Goal: Browse casually: Explore the website without a specific task or goal

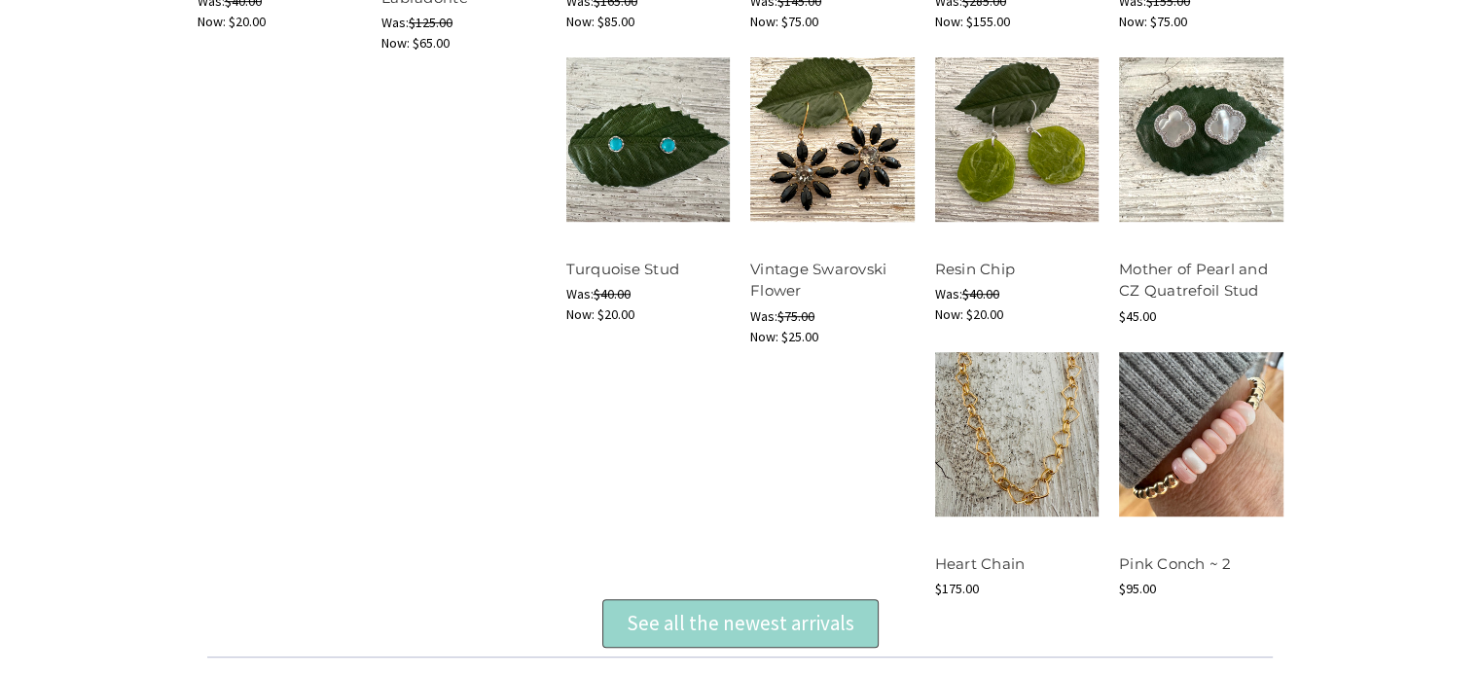
scroll to position [1072, 0]
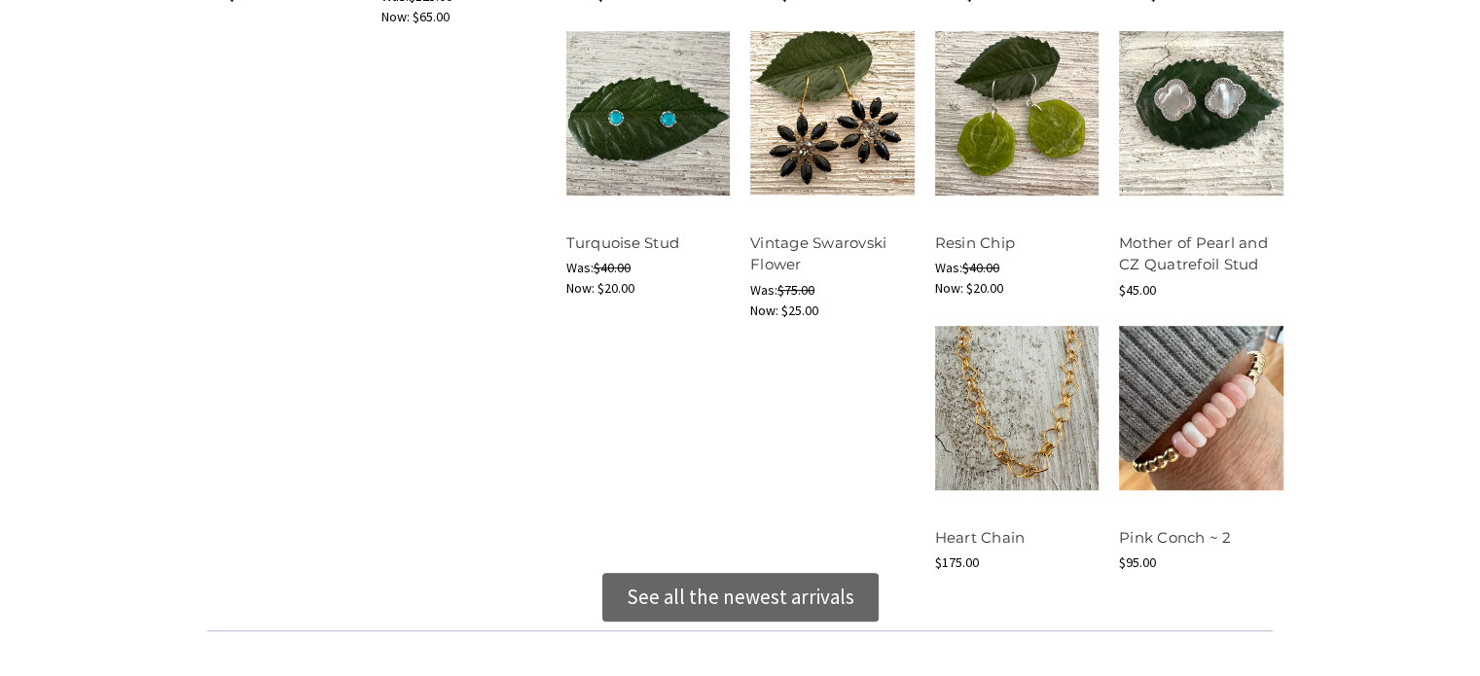
click at [813, 597] on div "See all the newest arrivals" at bounding box center [741, 597] width 228 height 31
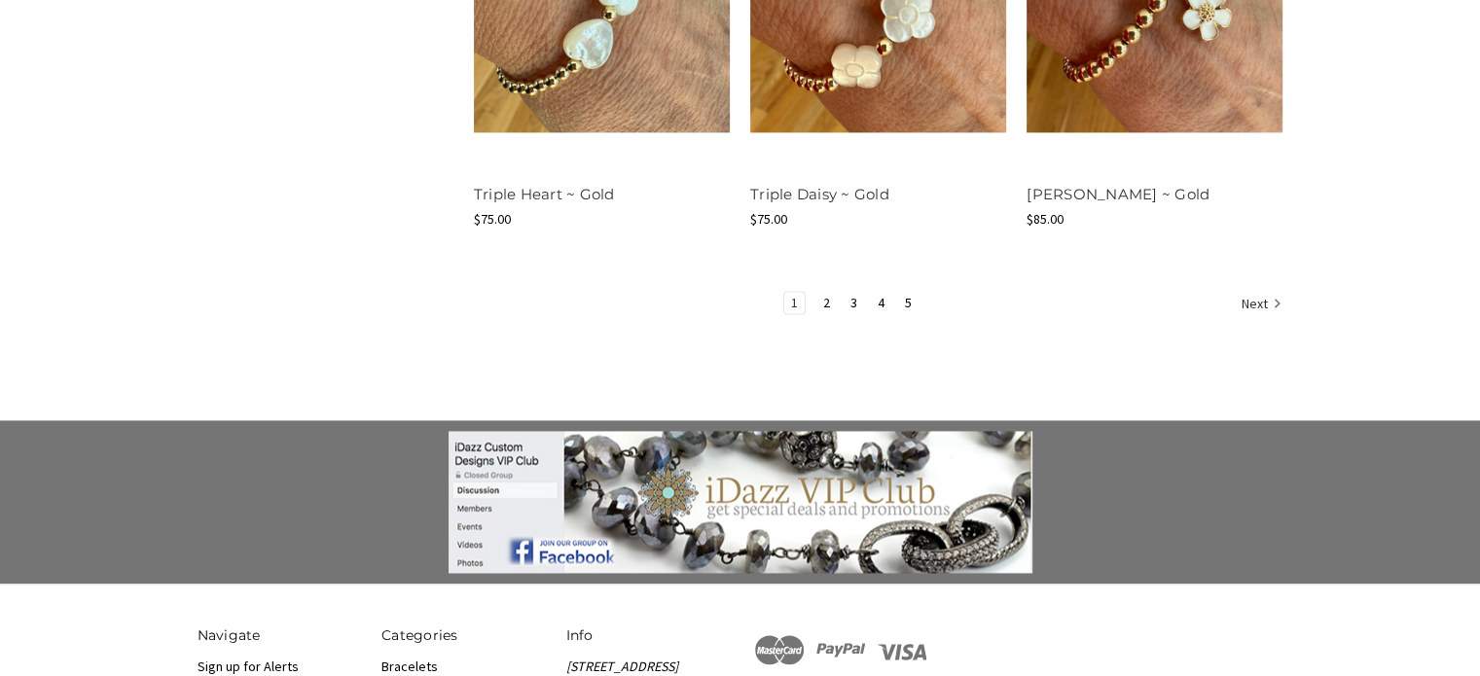
scroll to position [2666, 0]
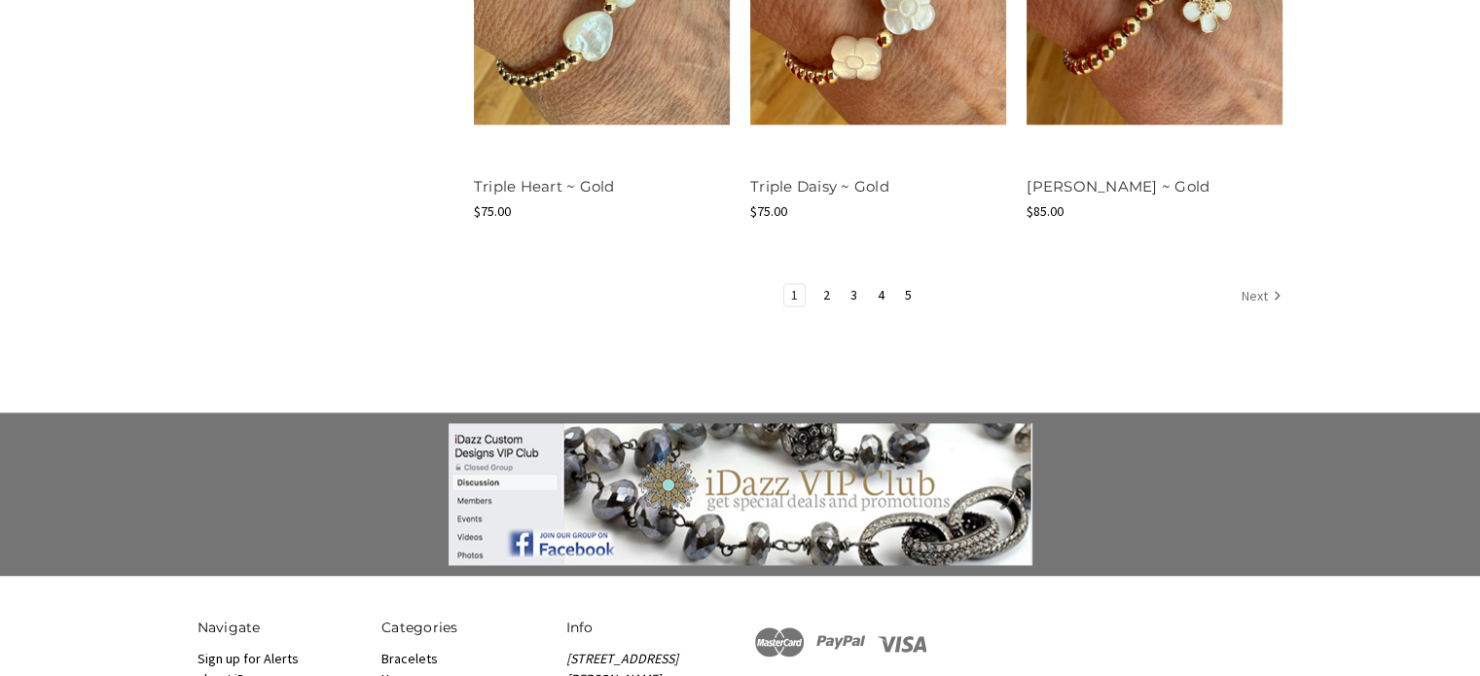
click at [1263, 292] on link "Next" at bounding box center [1259, 296] width 48 height 25
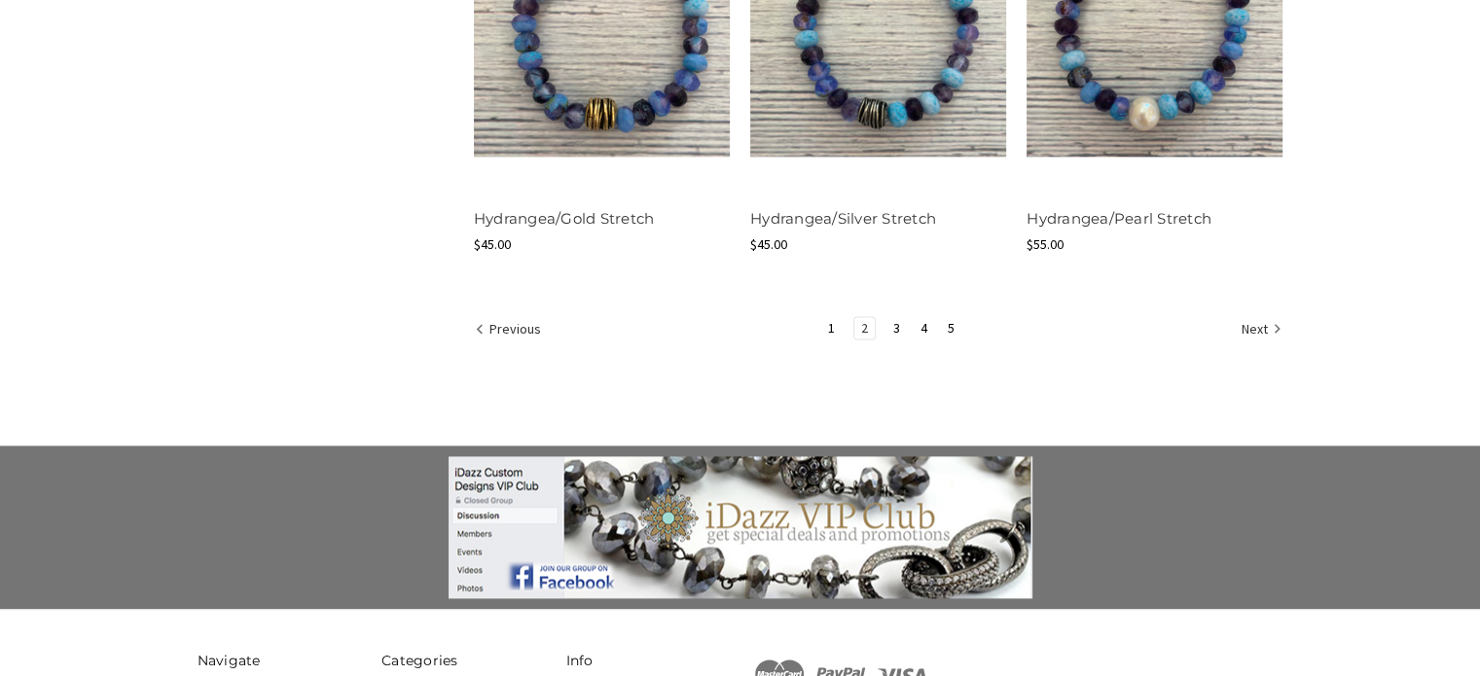
scroll to position [2616, 0]
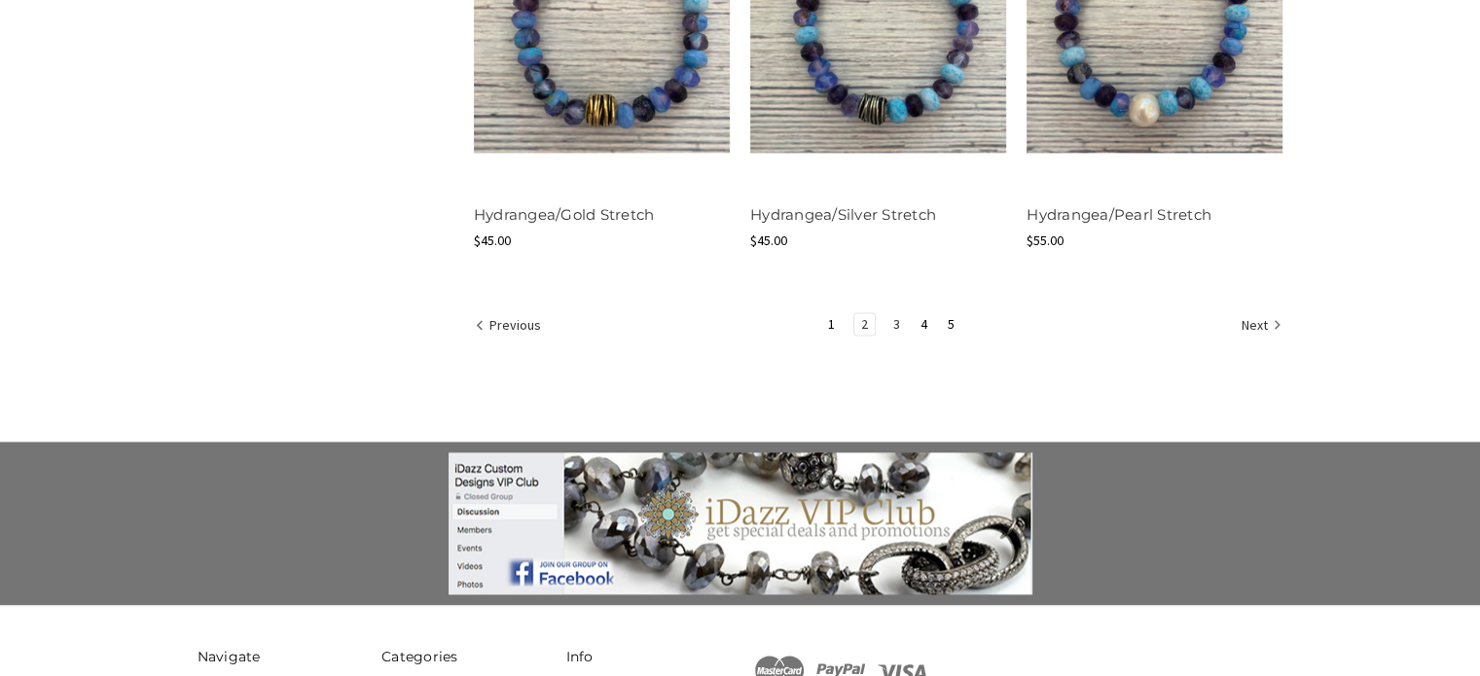
click at [896, 328] on link "3" at bounding box center [896, 323] width 20 height 21
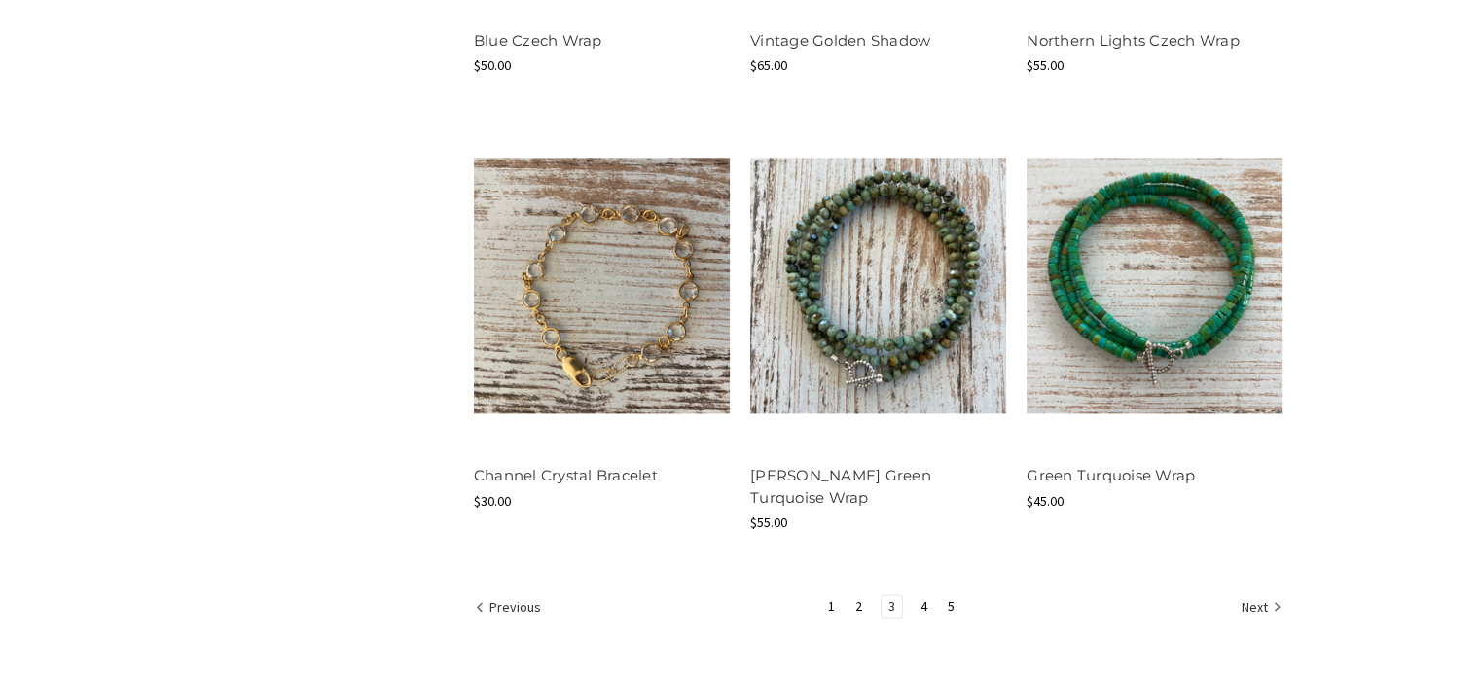
scroll to position [2421, 0]
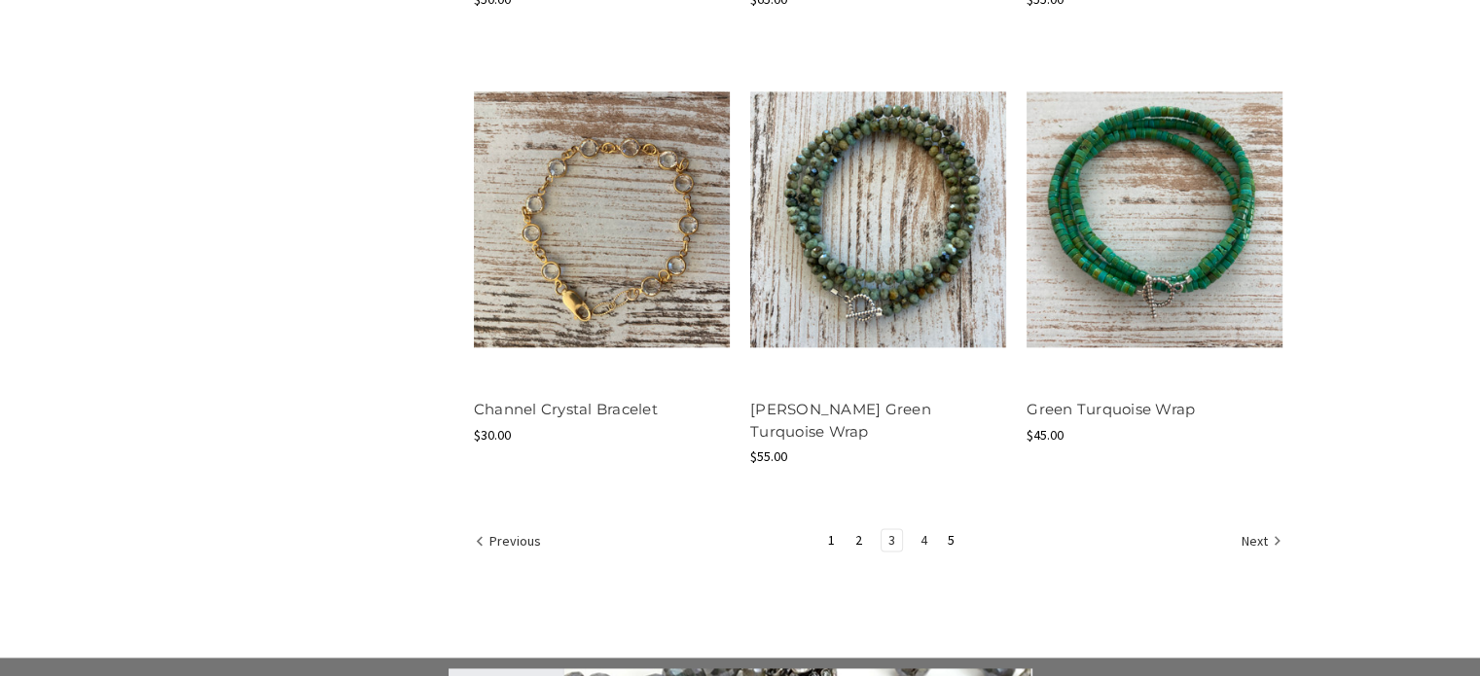
click at [923, 529] on link "4" at bounding box center [924, 539] width 20 height 21
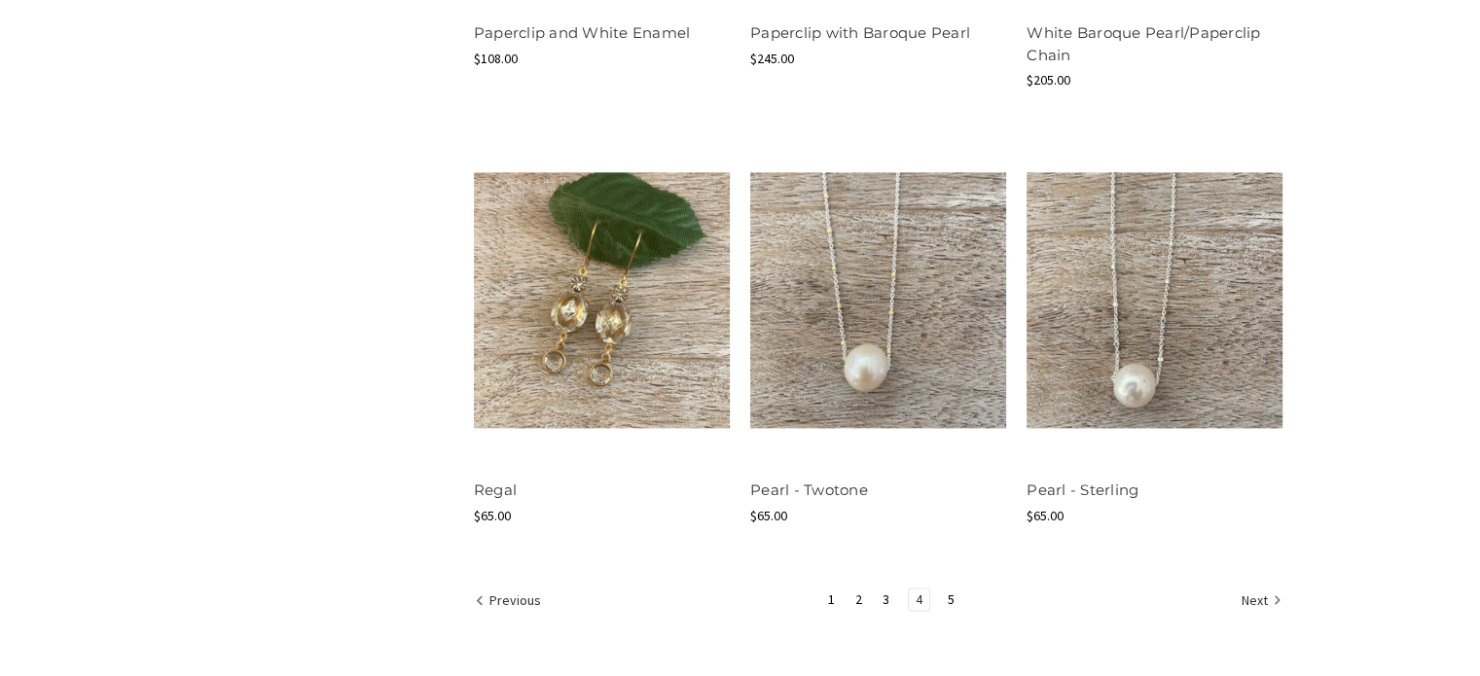
scroll to position [2389, 0]
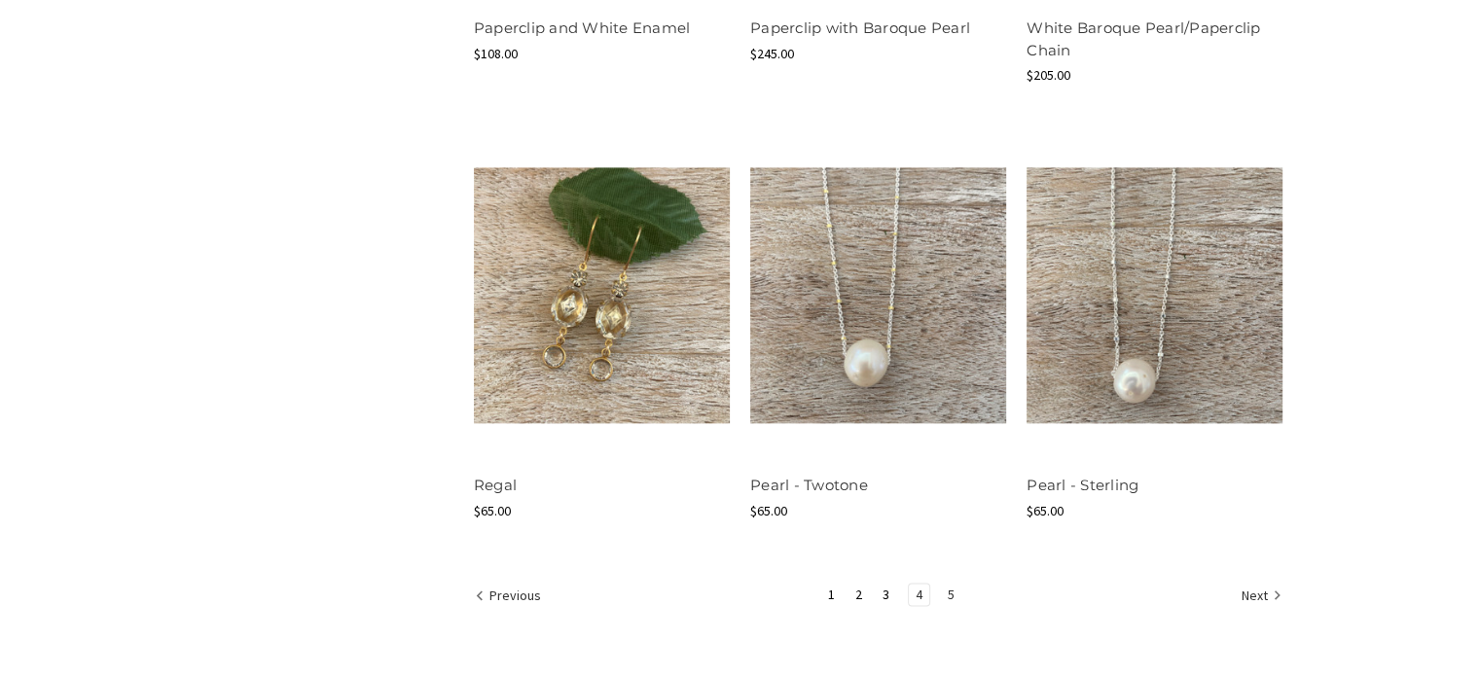
click at [952, 595] on link "5" at bounding box center [951, 594] width 20 height 21
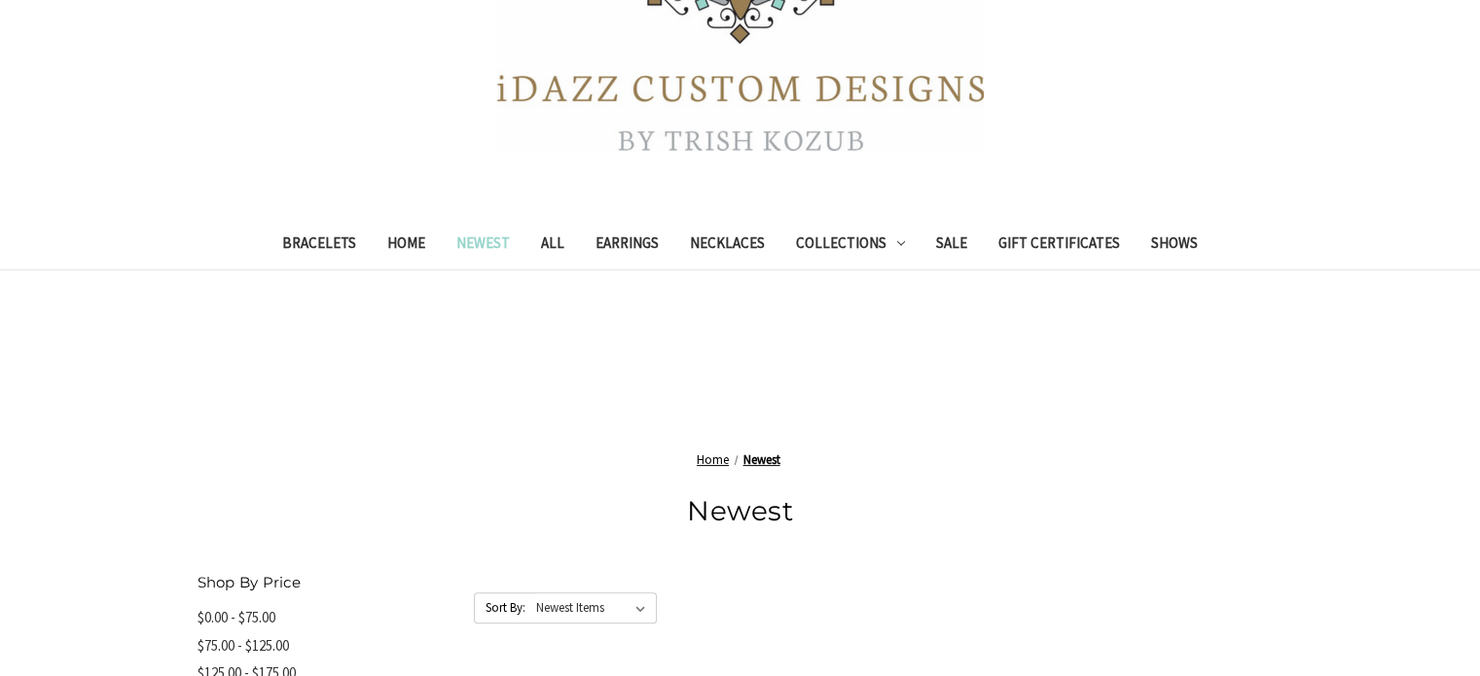
scroll to position [576, 0]
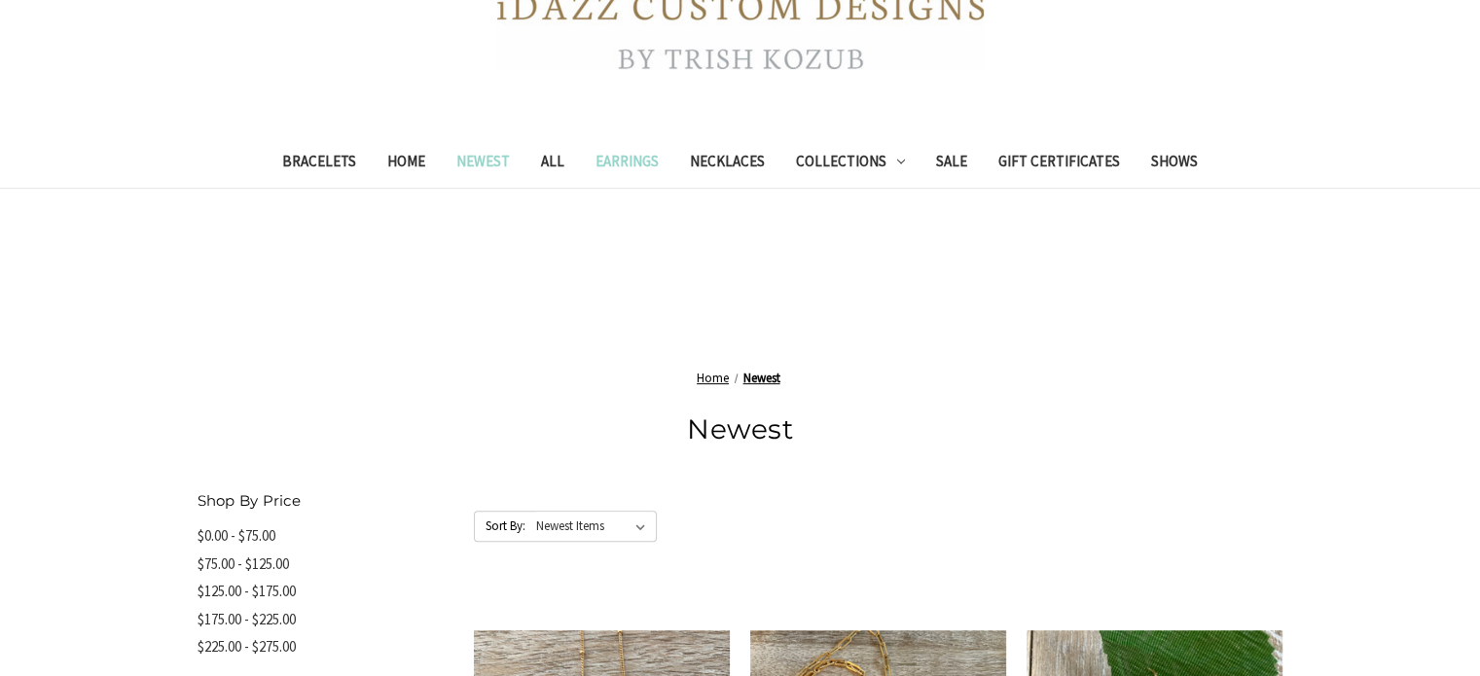
click at [614, 160] on link "Earrings" at bounding box center [627, 164] width 94 height 48
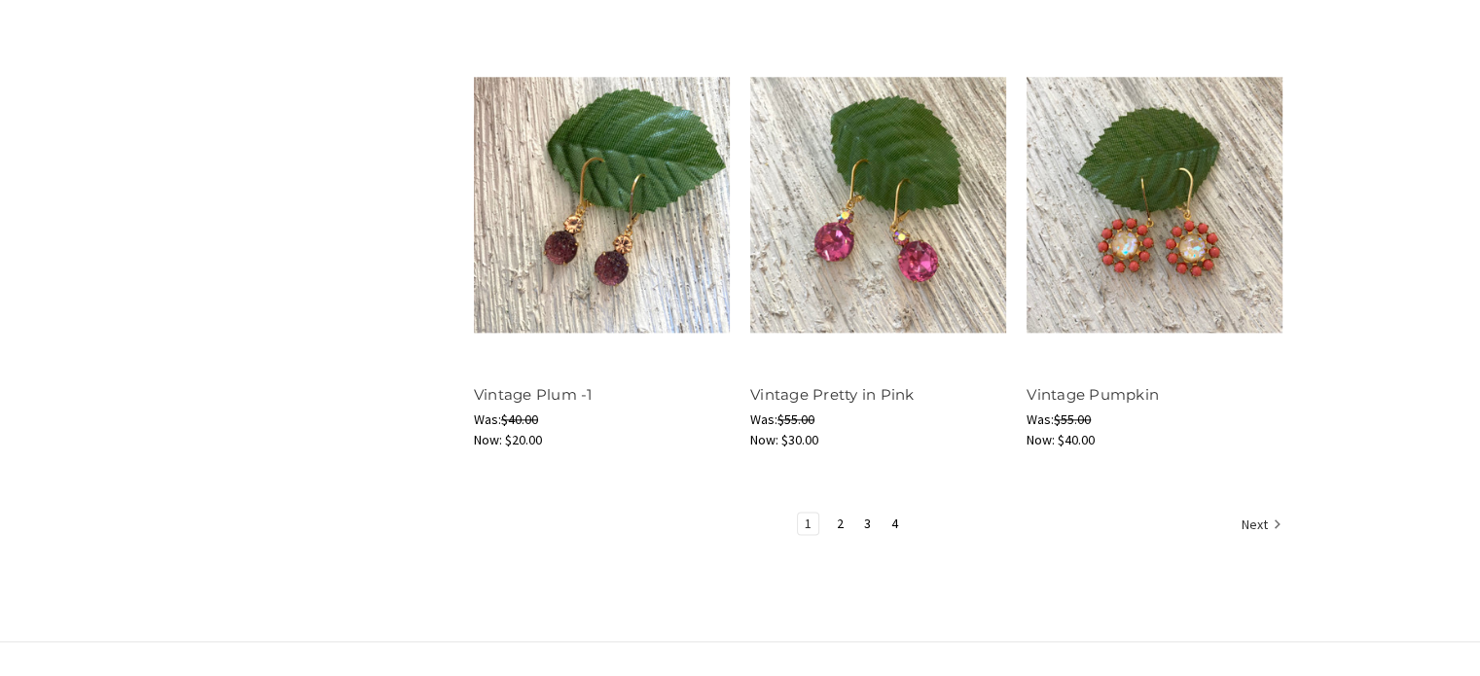
scroll to position [2459, 0]
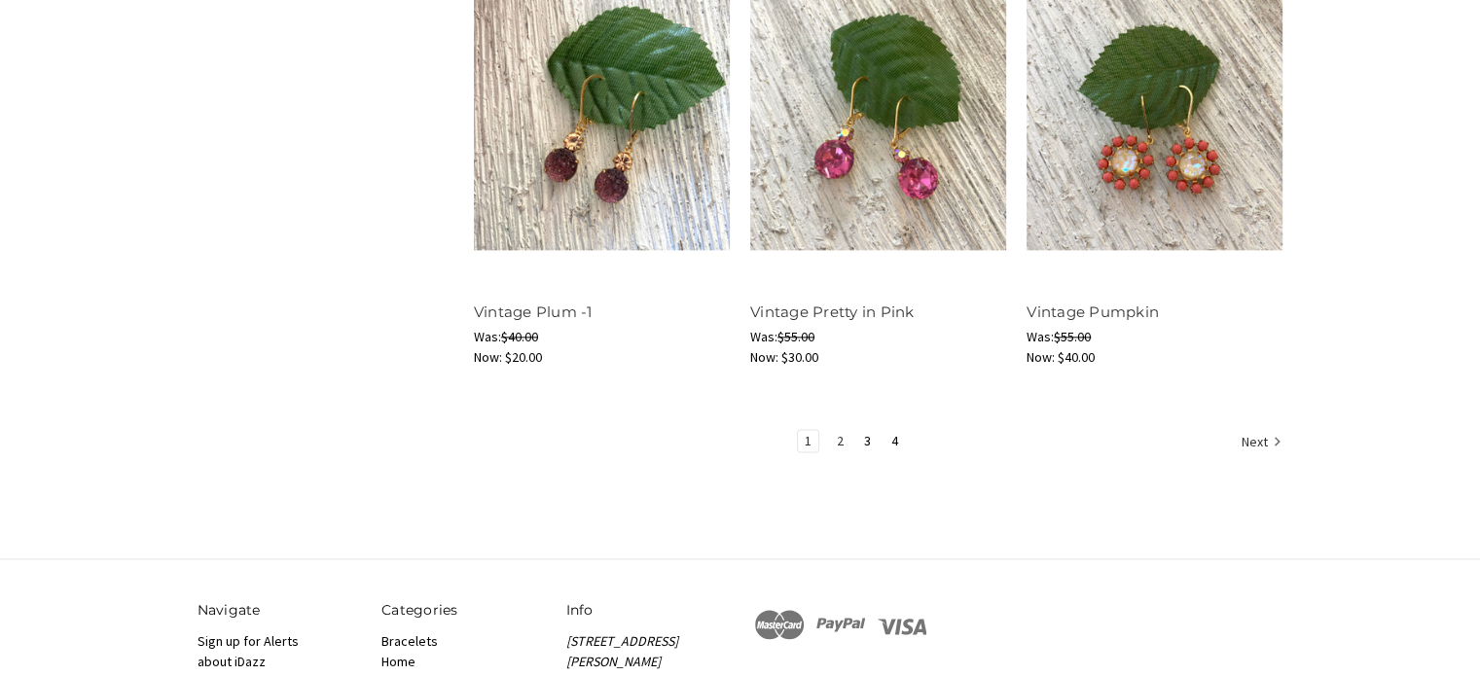
click at [838, 431] on link "2" at bounding box center [840, 440] width 20 height 21
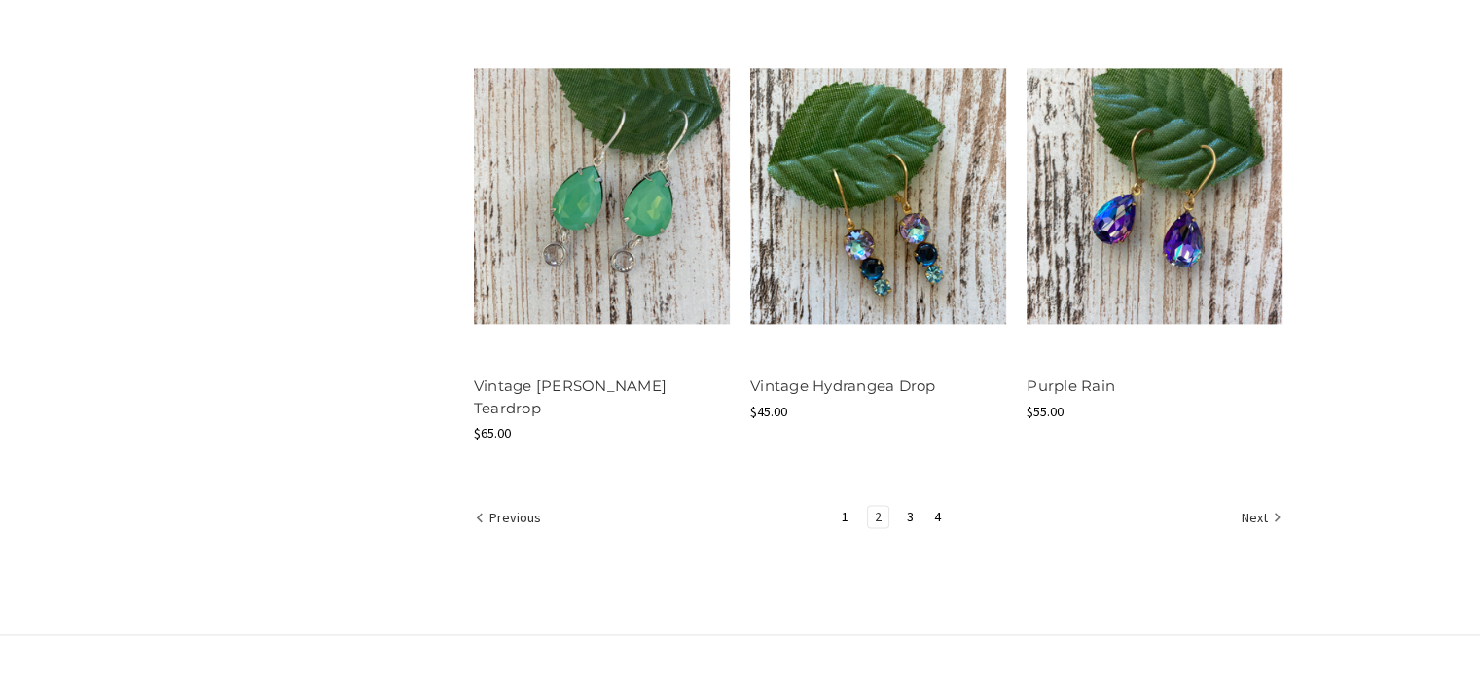
scroll to position [2647, 0]
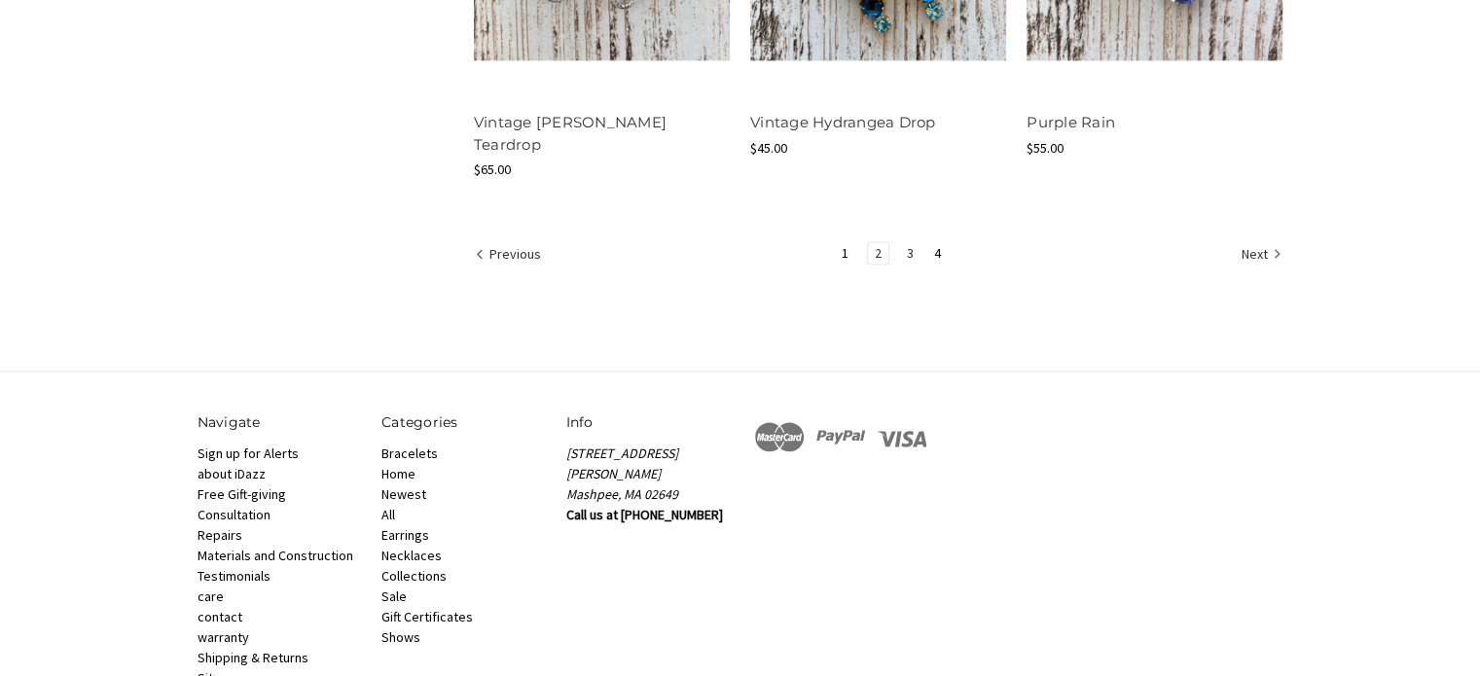
click at [911, 242] on link "3" at bounding box center [910, 252] width 20 height 21
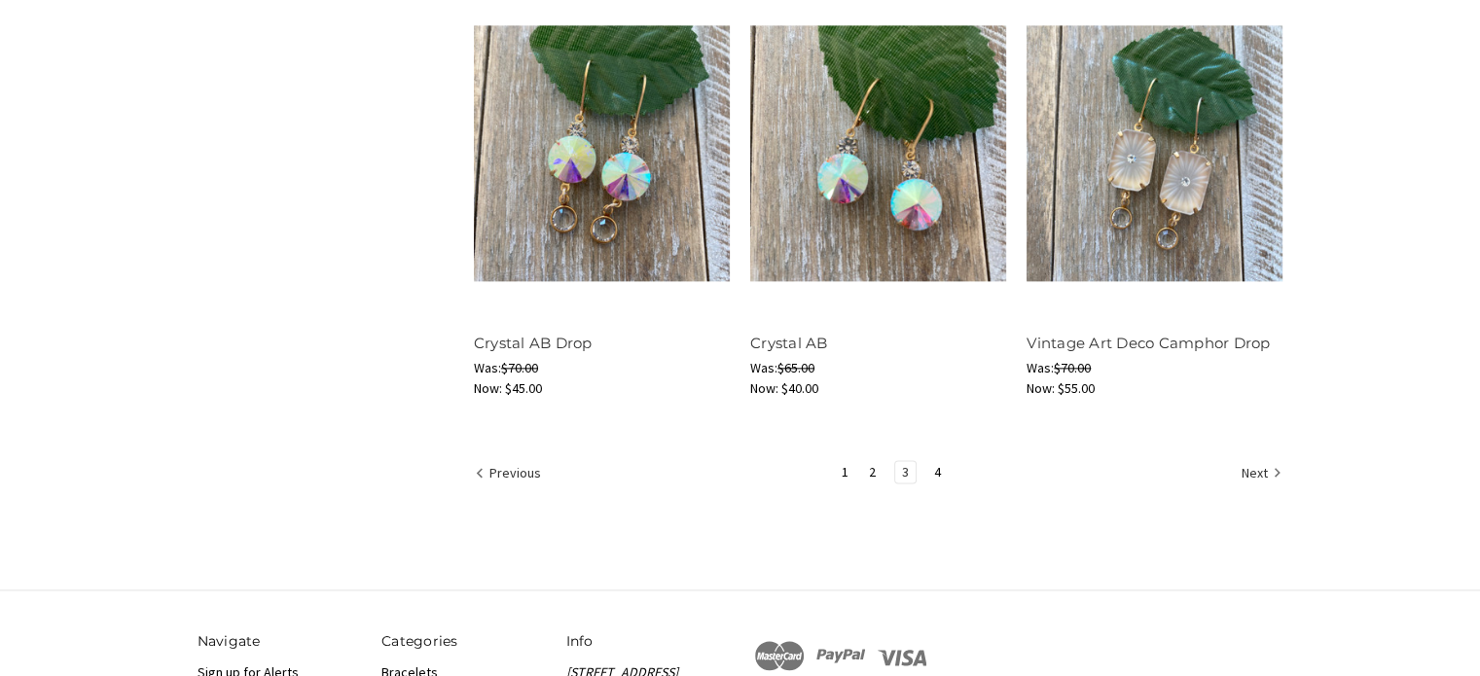
scroll to position [2448, 0]
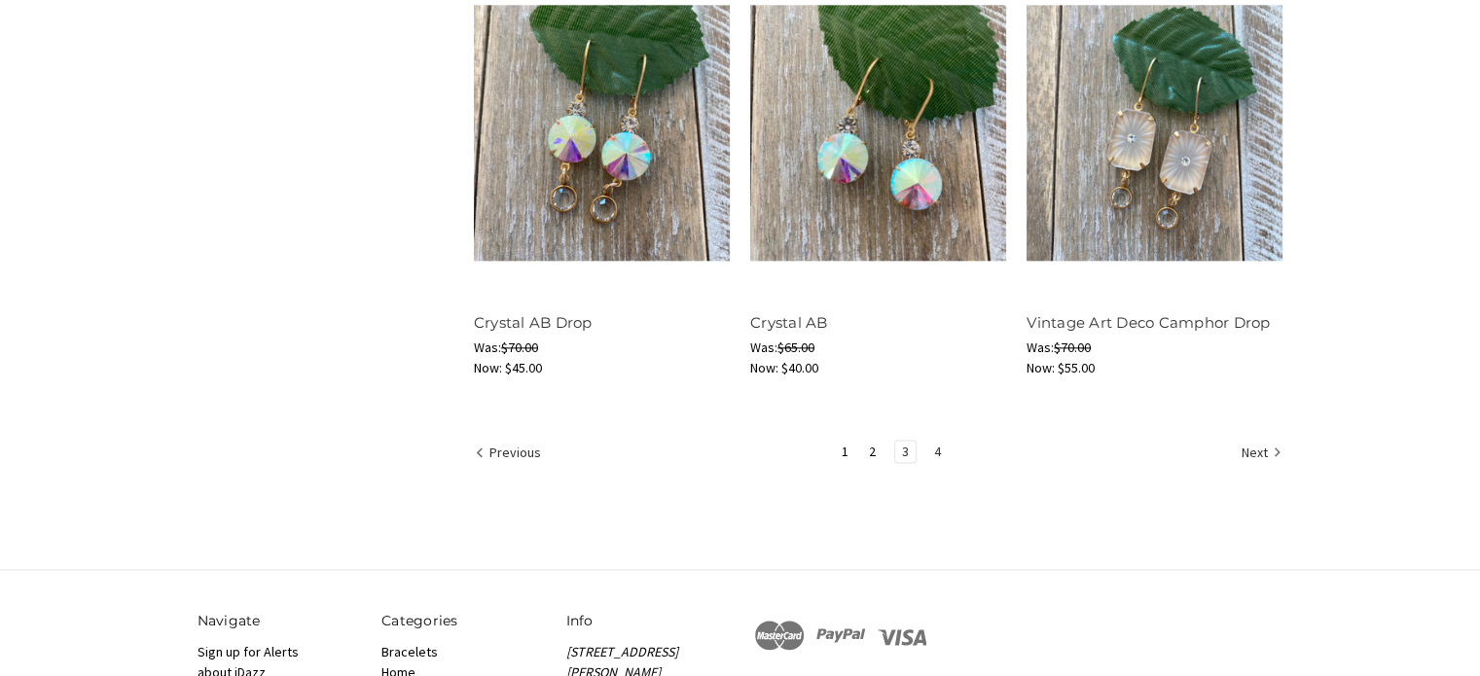
click at [937, 447] on link "4" at bounding box center [937, 451] width 20 height 21
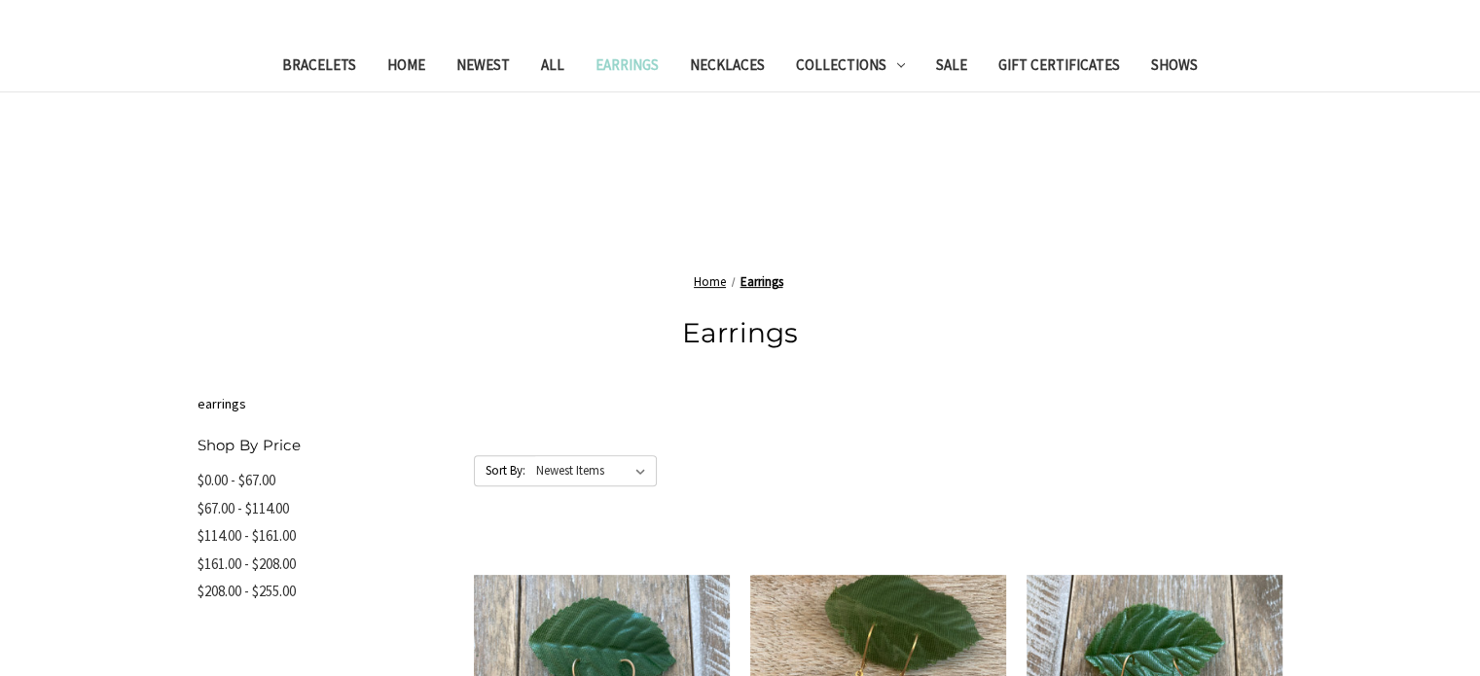
scroll to position [502, 0]
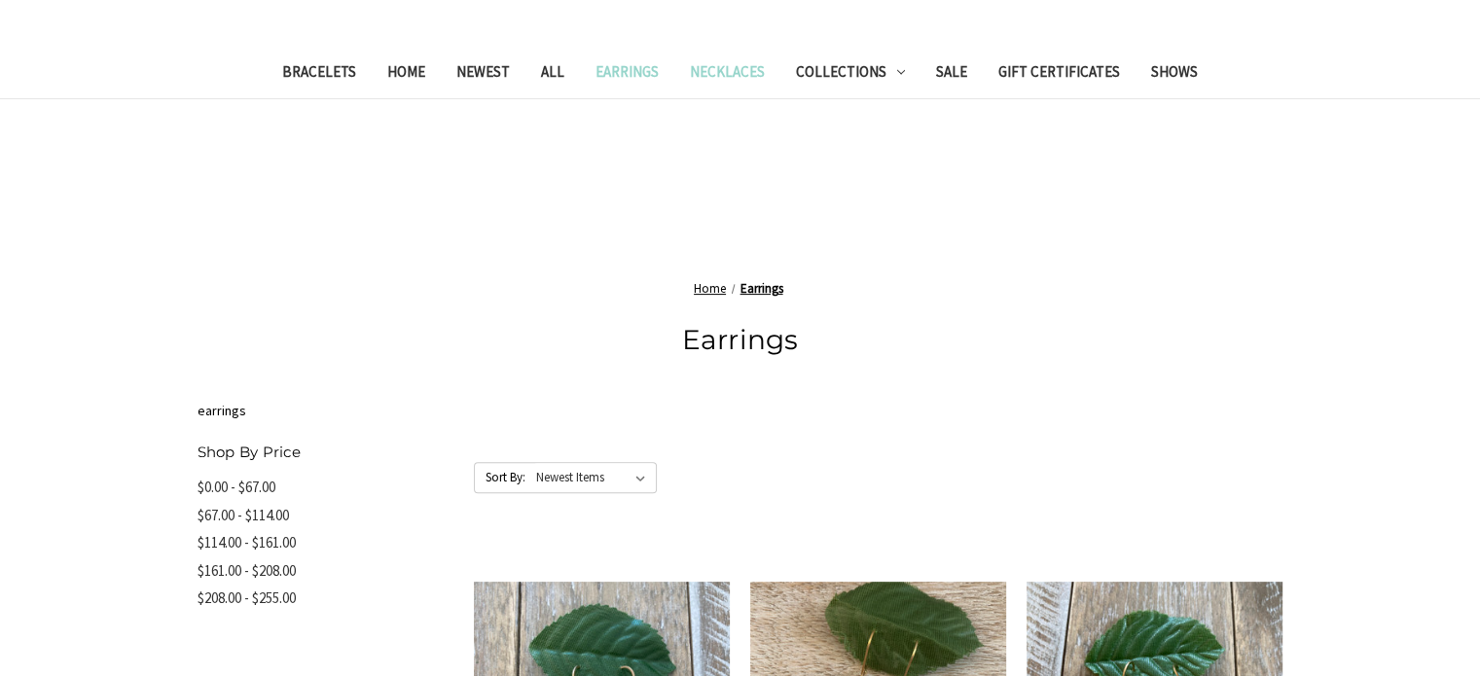
click at [749, 79] on link "Necklaces" at bounding box center [727, 75] width 106 height 48
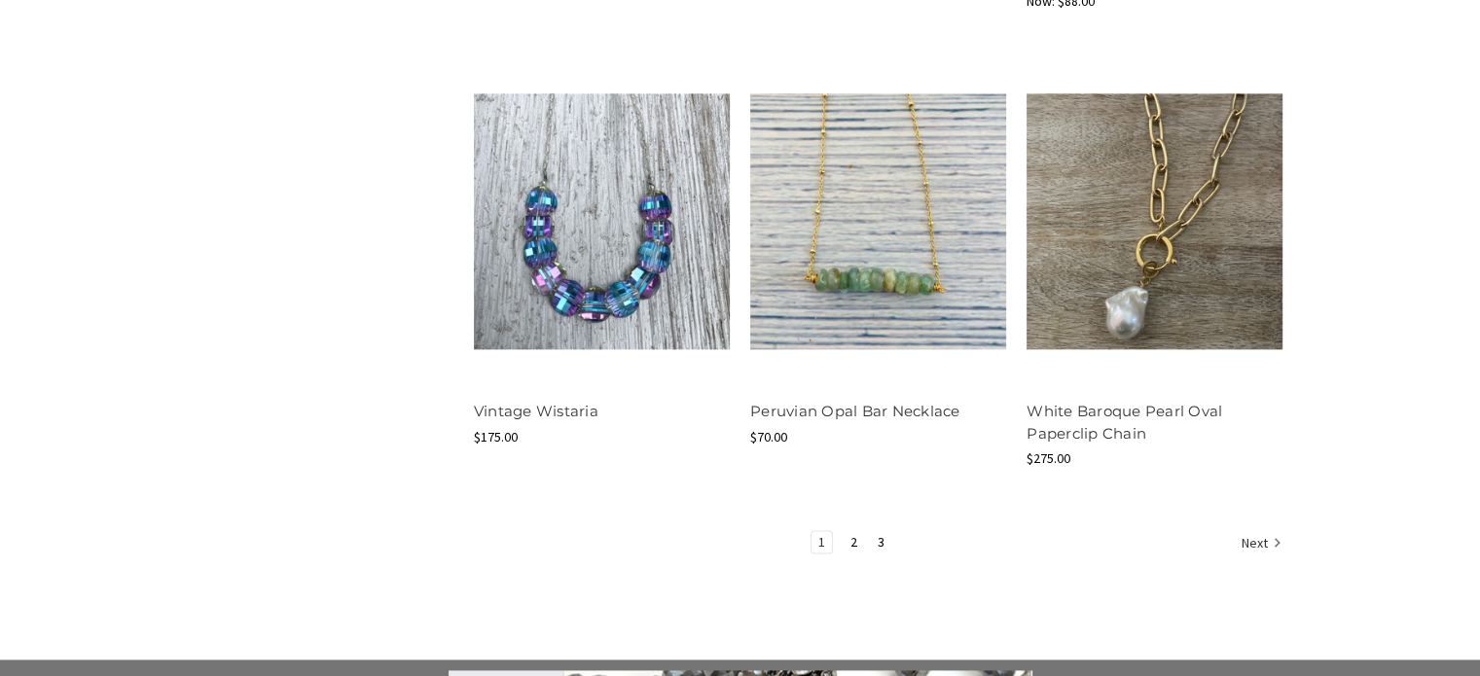
scroll to position [2489, 0]
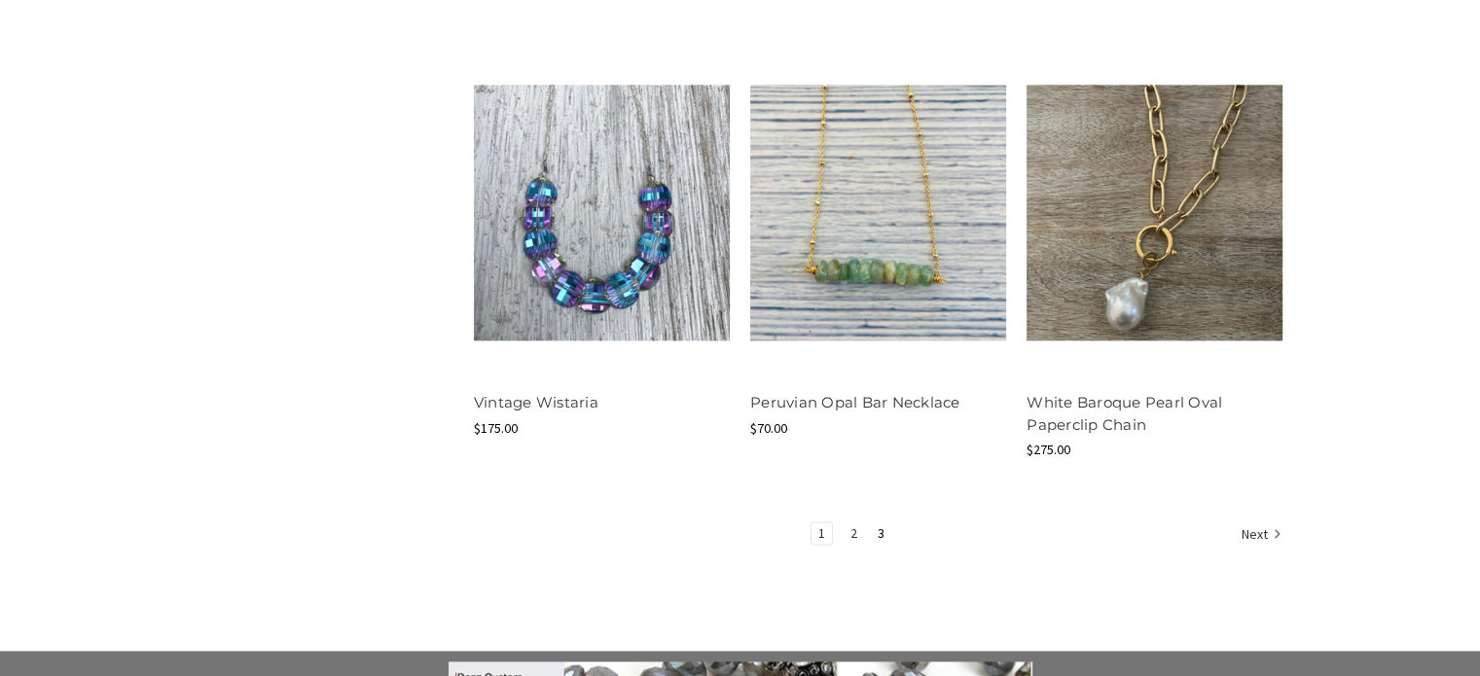
click at [846, 535] on link "2" at bounding box center [854, 533] width 20 height 21
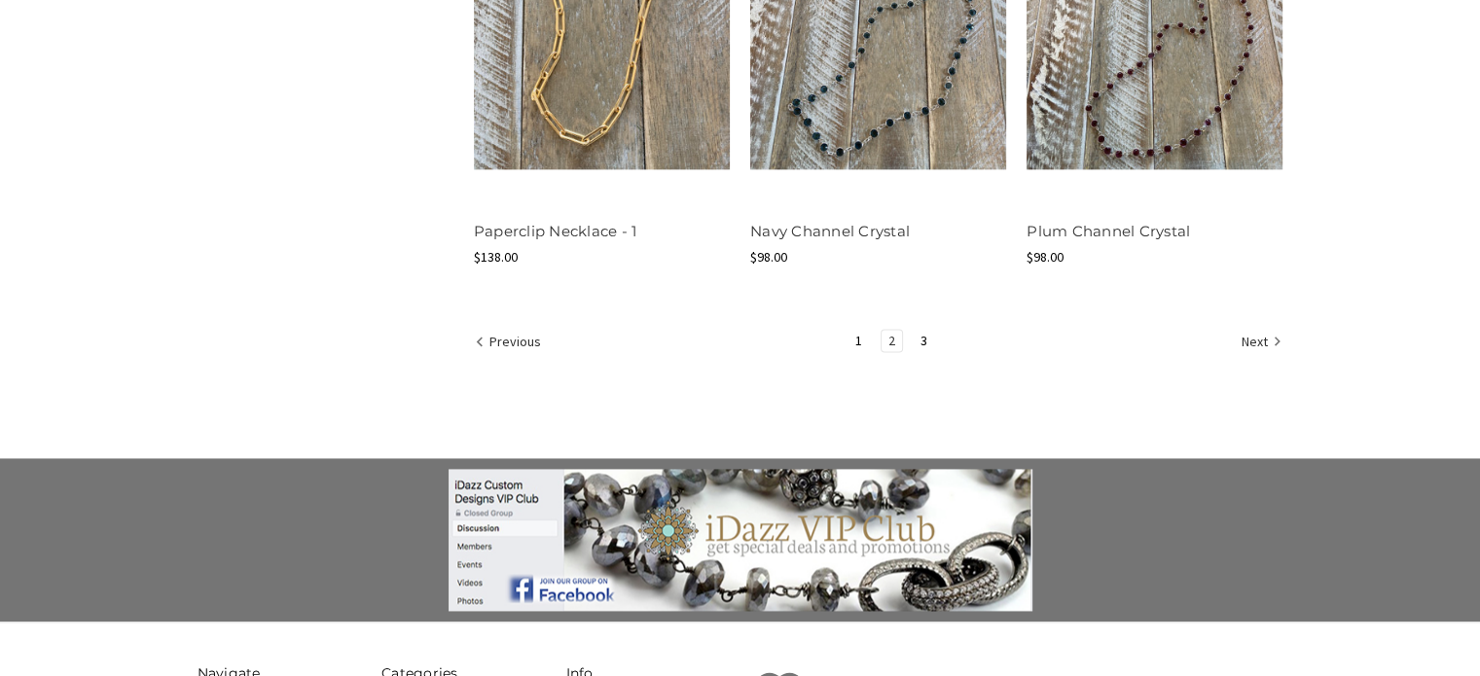
scroll to position [2750, 0]
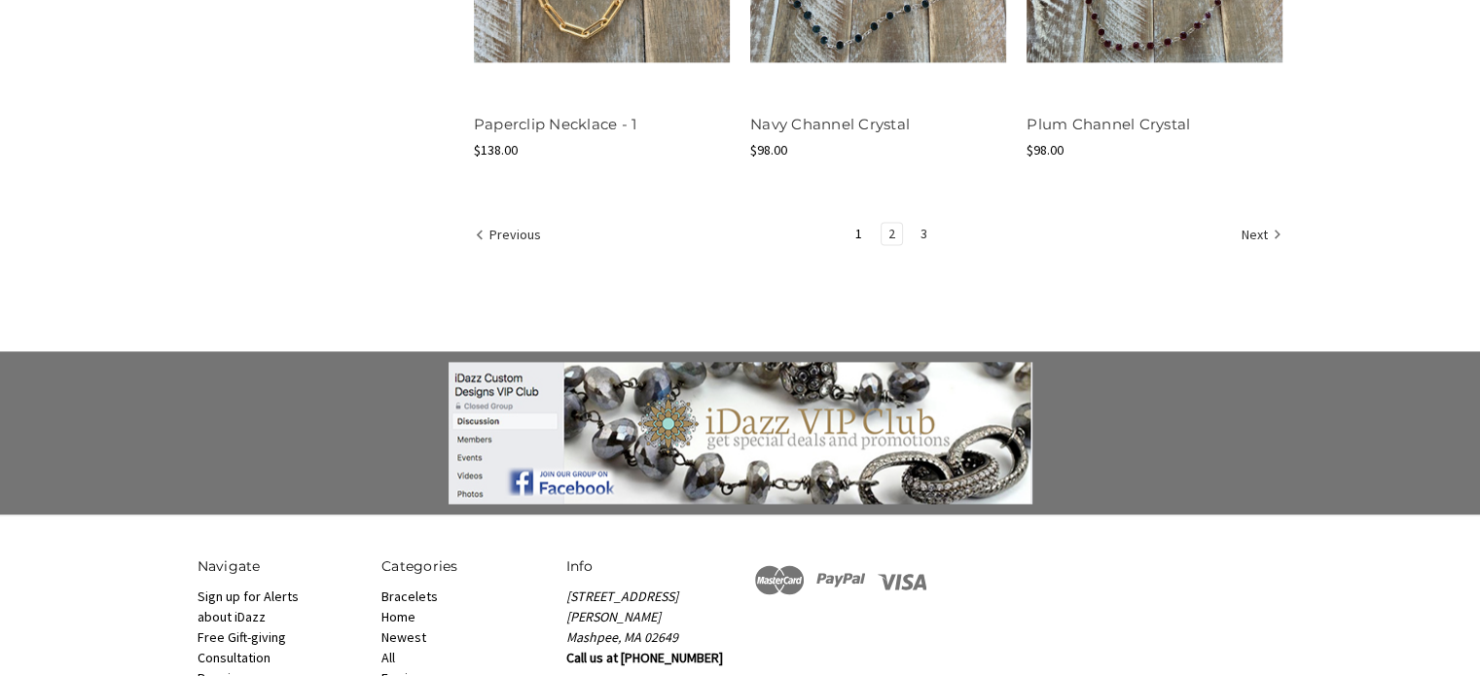
click at [922, 233] on link "3" at bounding box center [924, 233] width 20 height 21
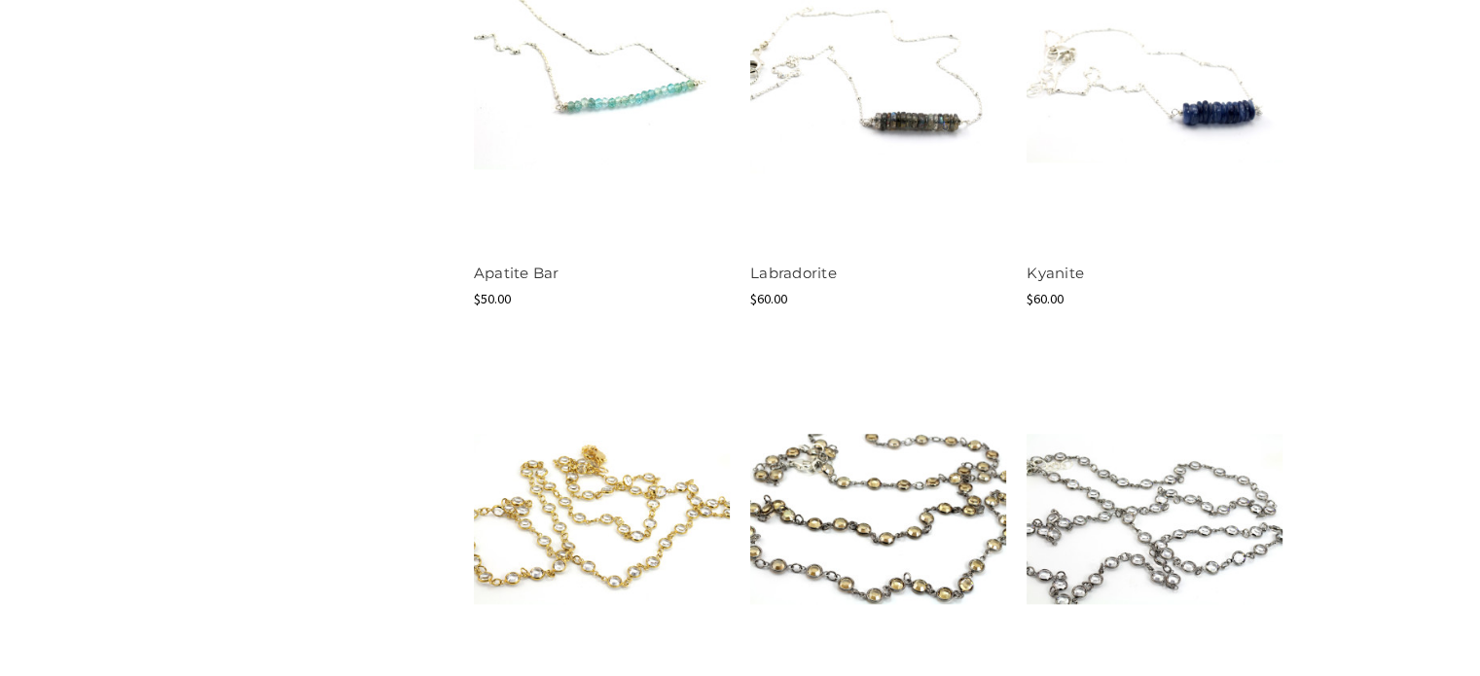
scroll to position [1489, 0]
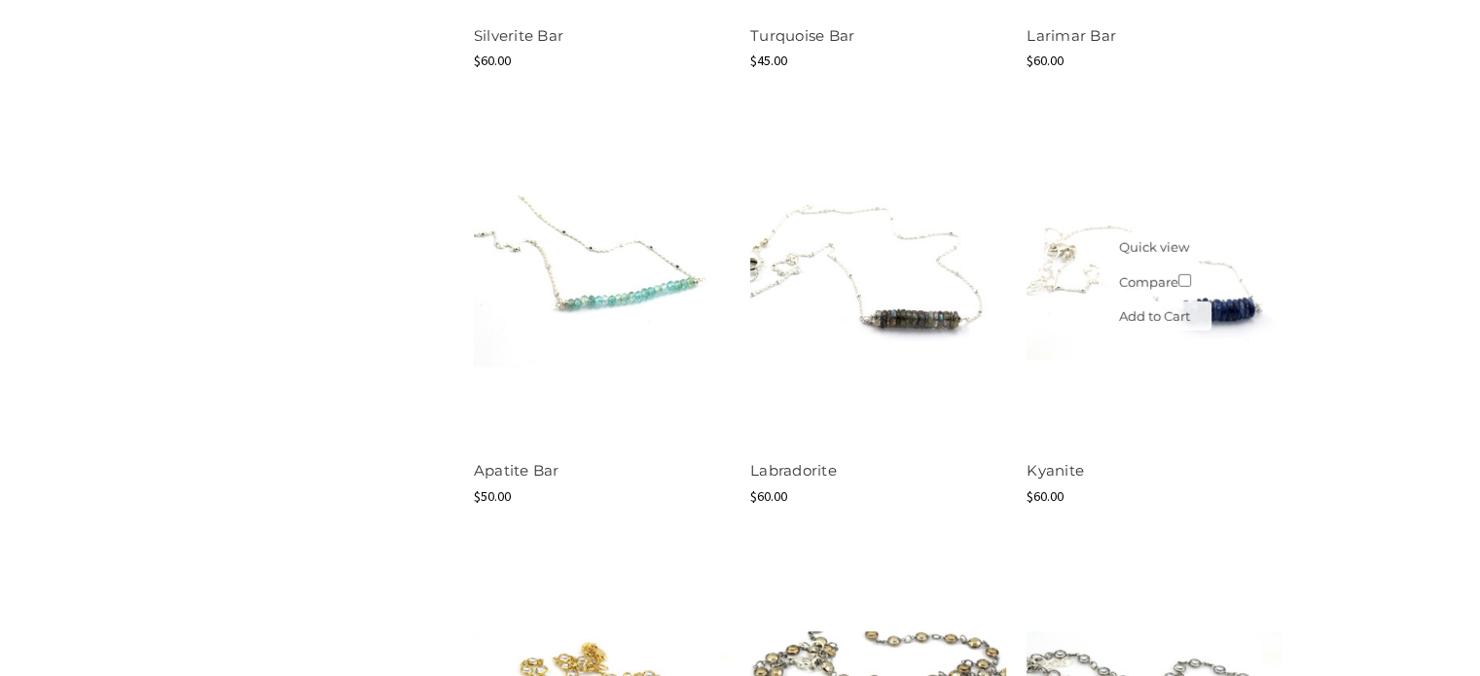
click at [1229, 308] on img at bounding box center [1155, 280] width 256 height 159
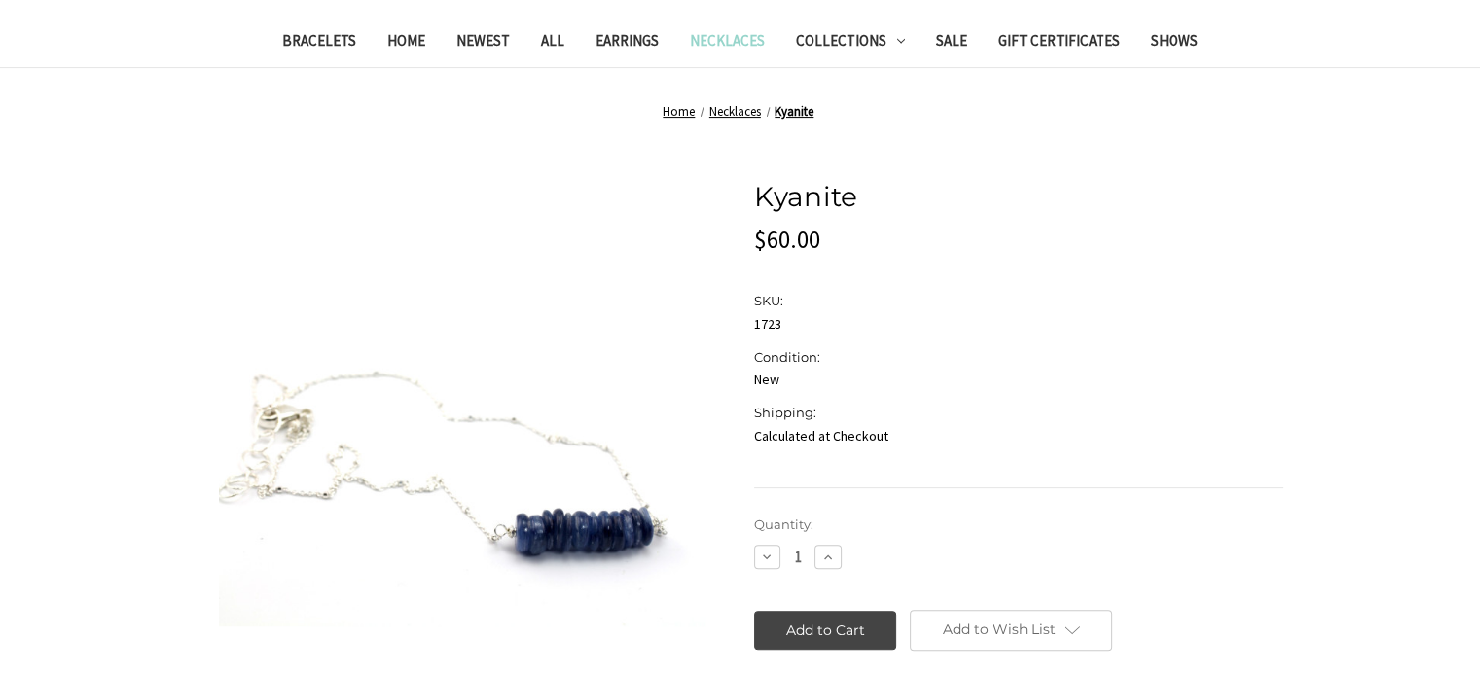
scroll to position [536, 0]
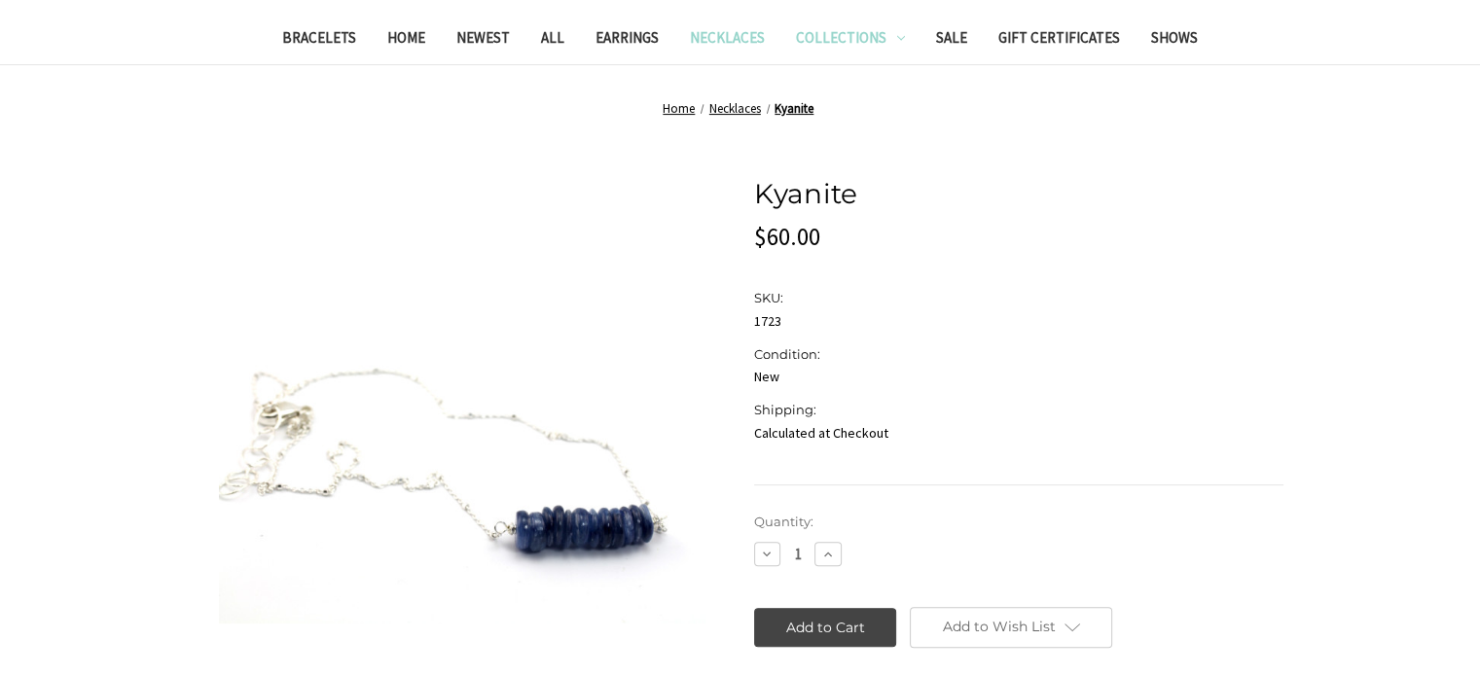
click at [839, 45] on link "Collections" at bounding box center [850, 41] width 140 height 48
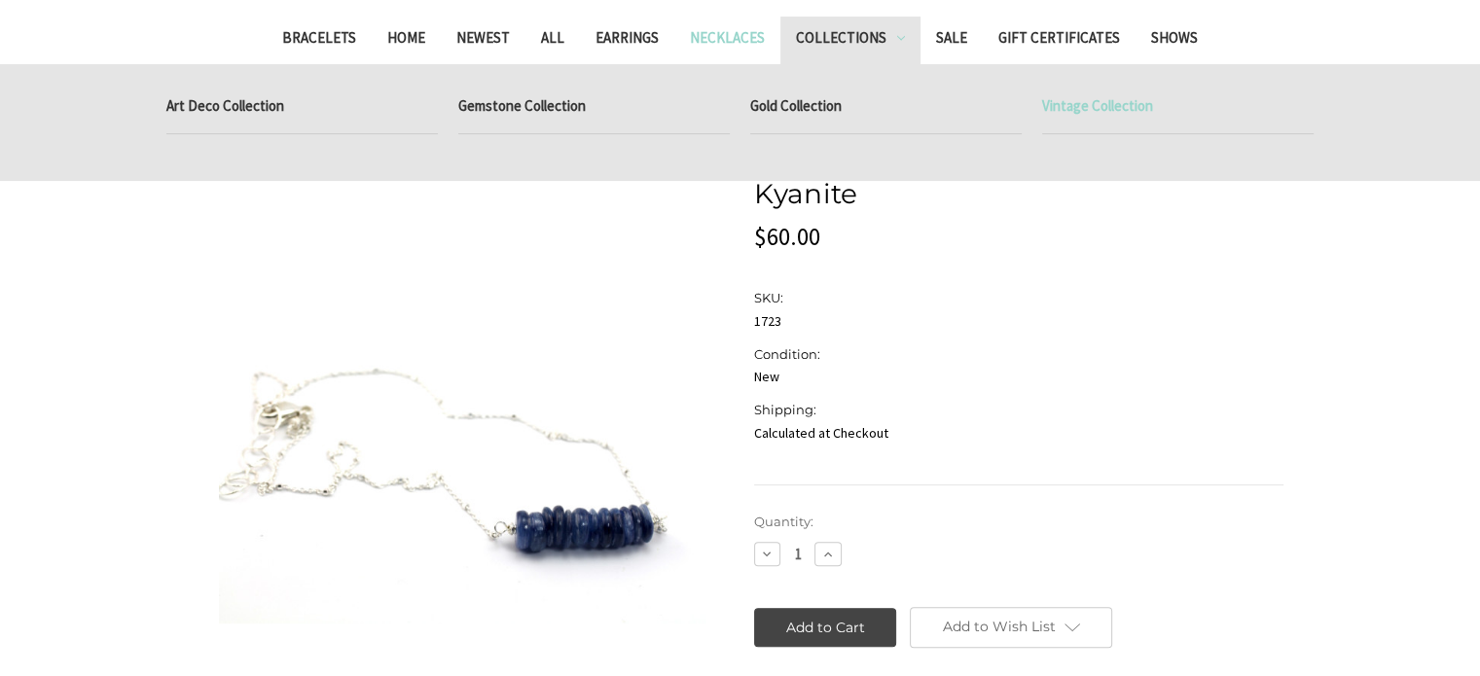
click at [1125, 126] on link "Vintage Collection" at bounding box center [1177, 109] width 271 height 49
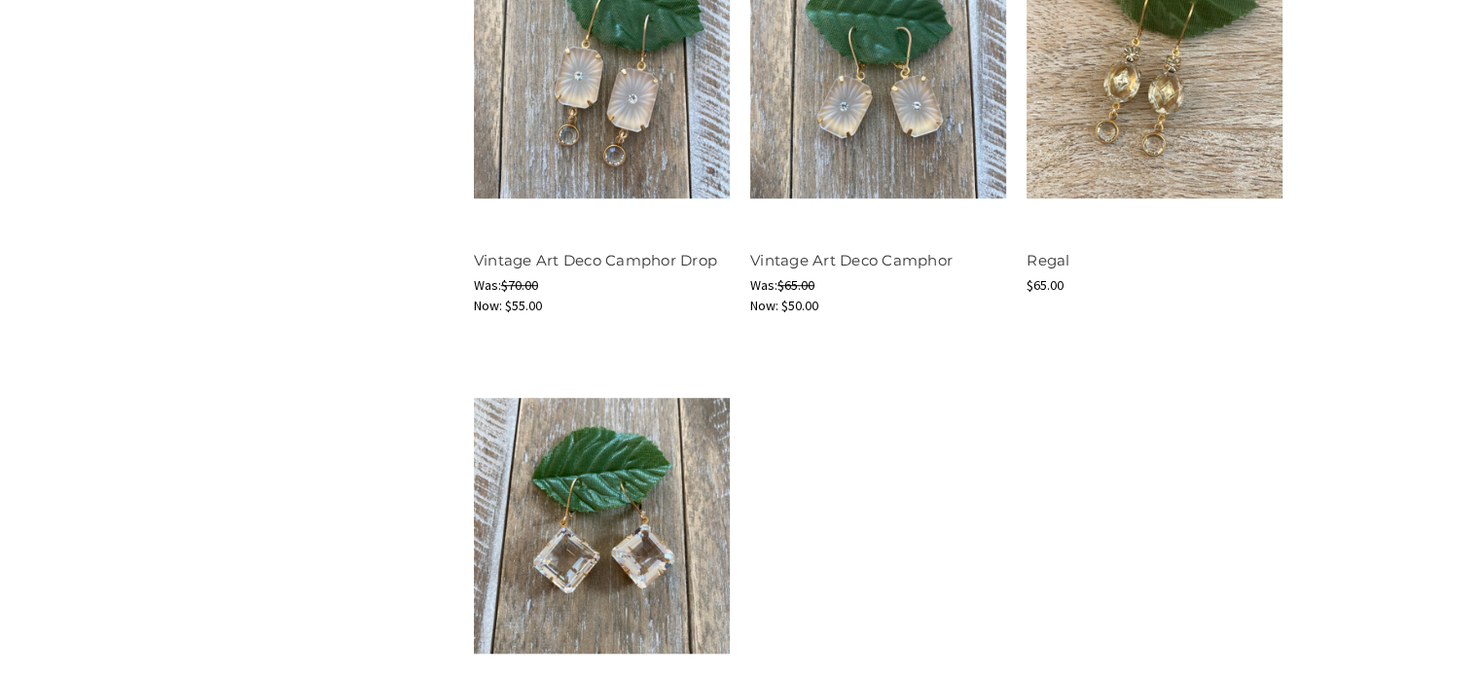
scroll to position [36, 0]
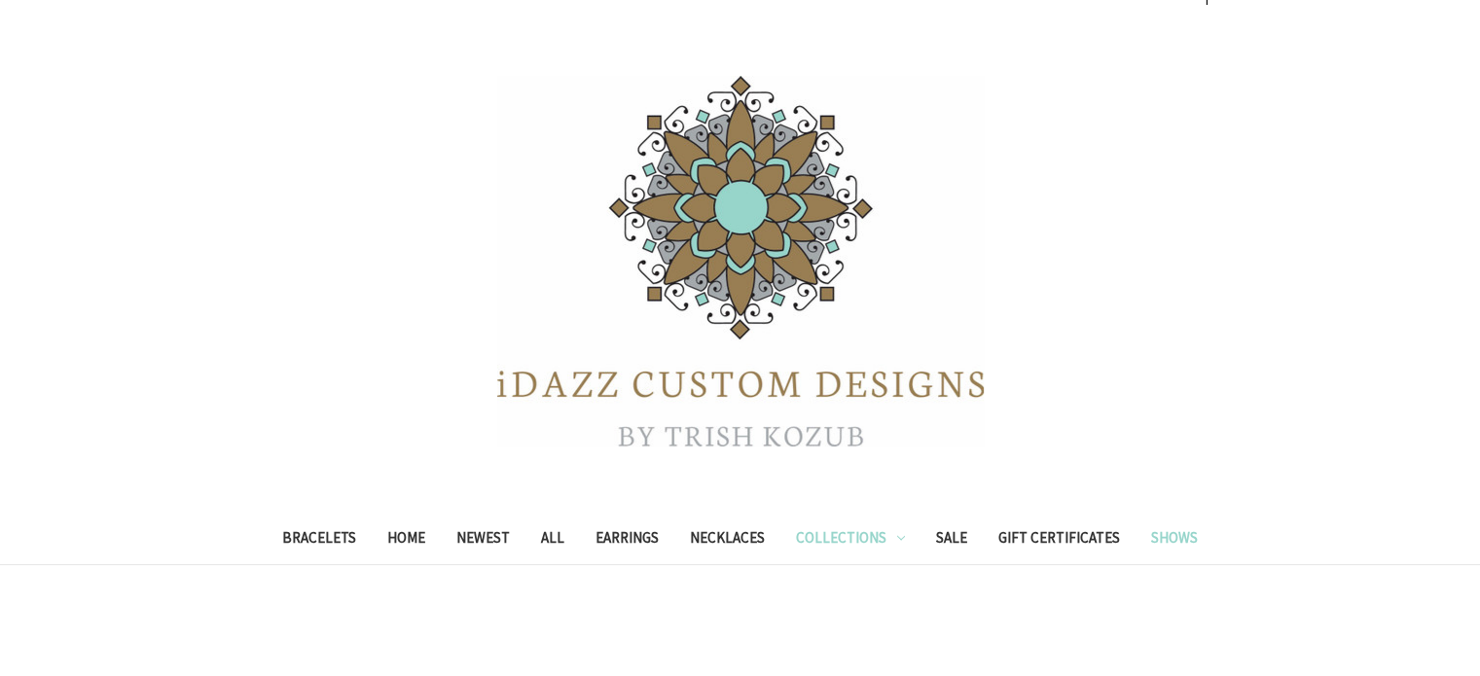
click at [1179, 546] on link "Shows" at bounding box center [1175, 541] width 78 height 48
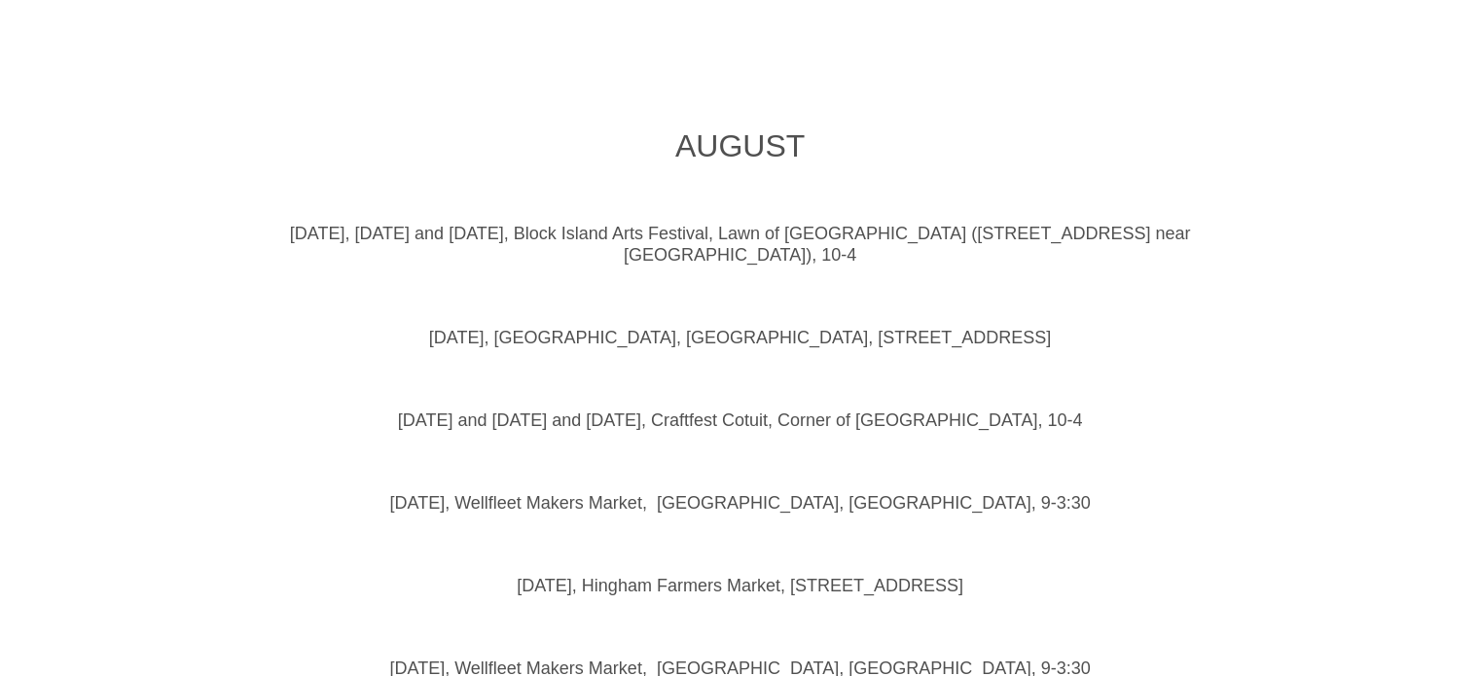
scroll to position [823, 0]
